Goal: Transaction & Acquisition: Purchase product/service

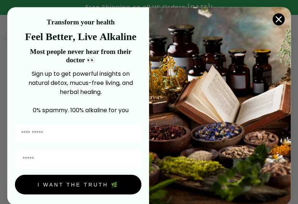
click at [78, 19] on circle "Close dialog" at bounding box center [279, 19] width 12 height 12
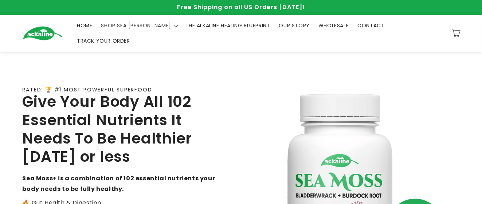
click at [78, 19] on header "Menu HOME SHOP SEA [PERSON_NAME] SHOP SEA [PERSON_NAME] Calm Sea [PERSON_NAME] …" at bounding box center [241, 33] width 474 height 36
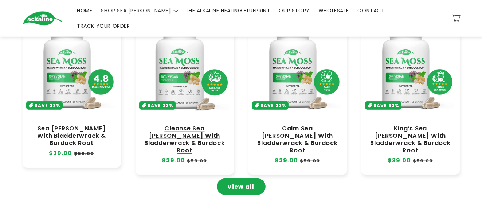
scroll to position [356, 0]
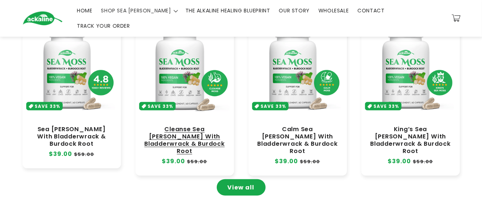
click at [78, 126] on link "Cleanse Sea [PERSON_NAME] With Bladderwrack & Burdock Root" at bounding box center [185, 141] width 84 height 30
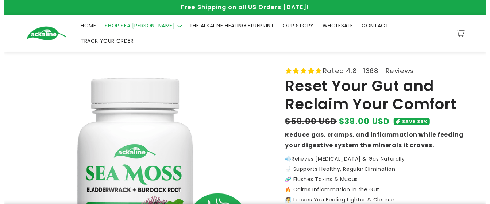
scroll to position [162, 0]
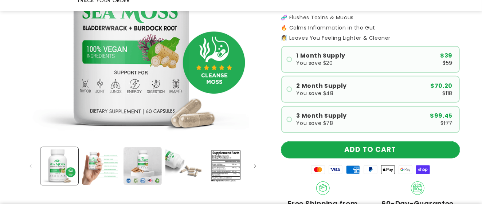
click at [345, 142] on button "ADD TO CART" at bounding box center [370, 150] width 179 height 16
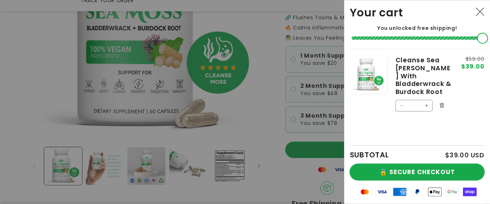
click at [409, 168] on button "🔒 SECURE CHECKOUT" at bounding box center [417, 172] width 135 height 16
